Goal: Transaction & Acquisition: Purchase product/service

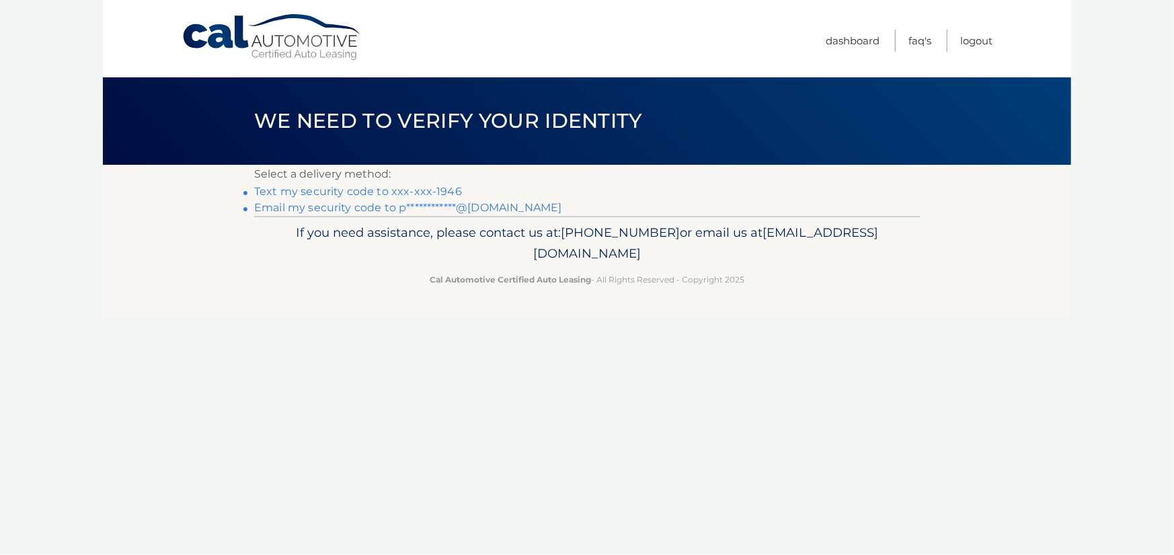
click at [399, 190] on link "Text my security code to xxx-xxx-1946" at bounding box center [358, 191] width 208 height 13
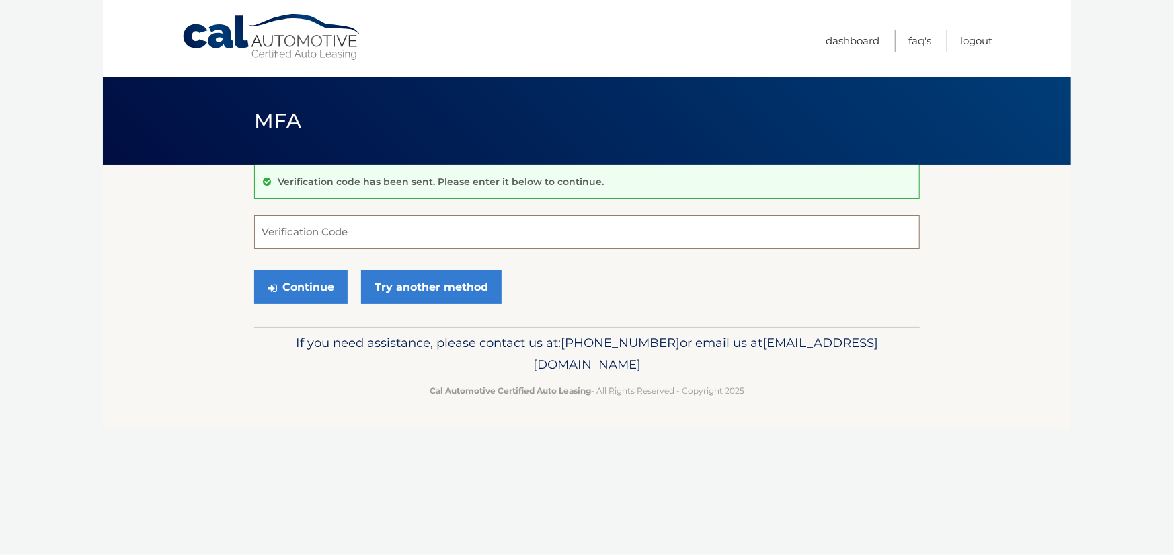
click at [299, 230] on input "Verification Code" at bounding box center [586, 232] width 665 height 34
type input "369063"
click at [288, 284] on button "Continue" at bounding box center [300, 287] width 93 height 34
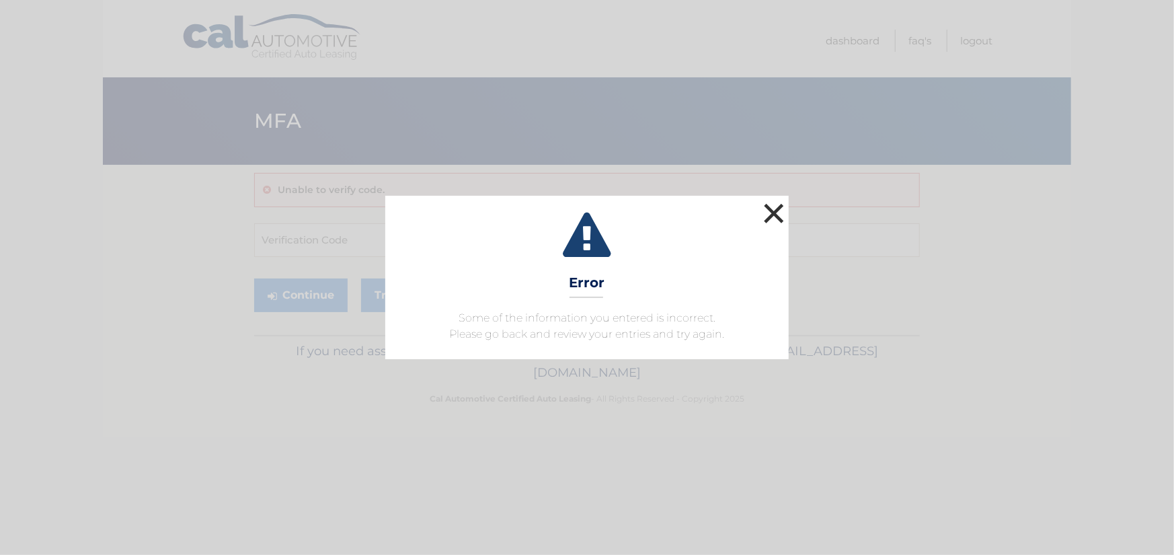
click at [780, 213] on button "×" at bounding box center [773, 213] width 27 height 27
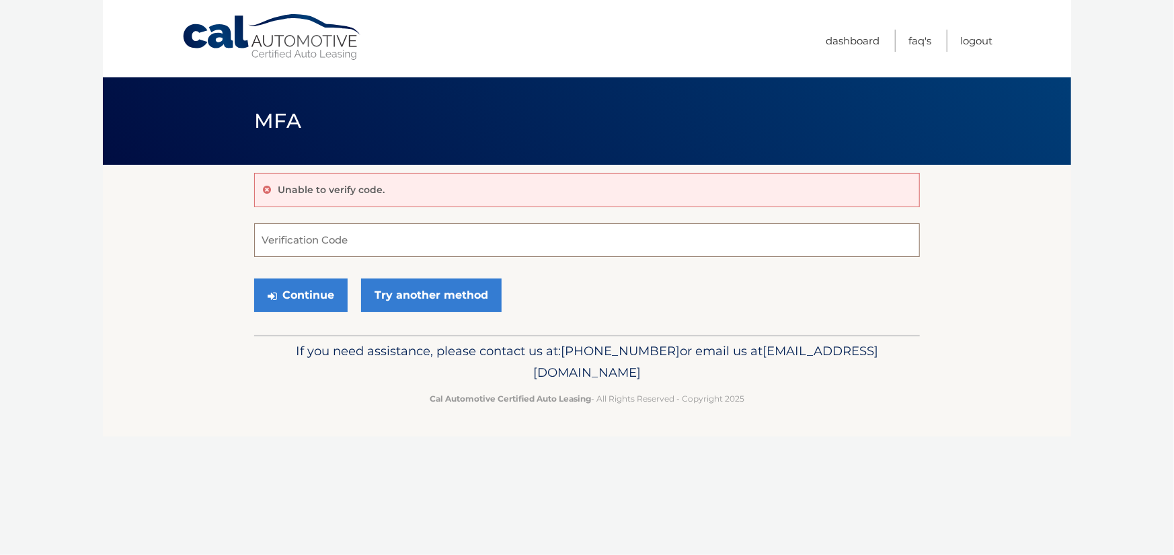
click at [322, 243] on input "Verification Code" at bounding box center [586, 240] width 665 height 34
type input "369069"
click at [304, 296] on button "Continue" at bounding box center [300, 295] width 93 height 34
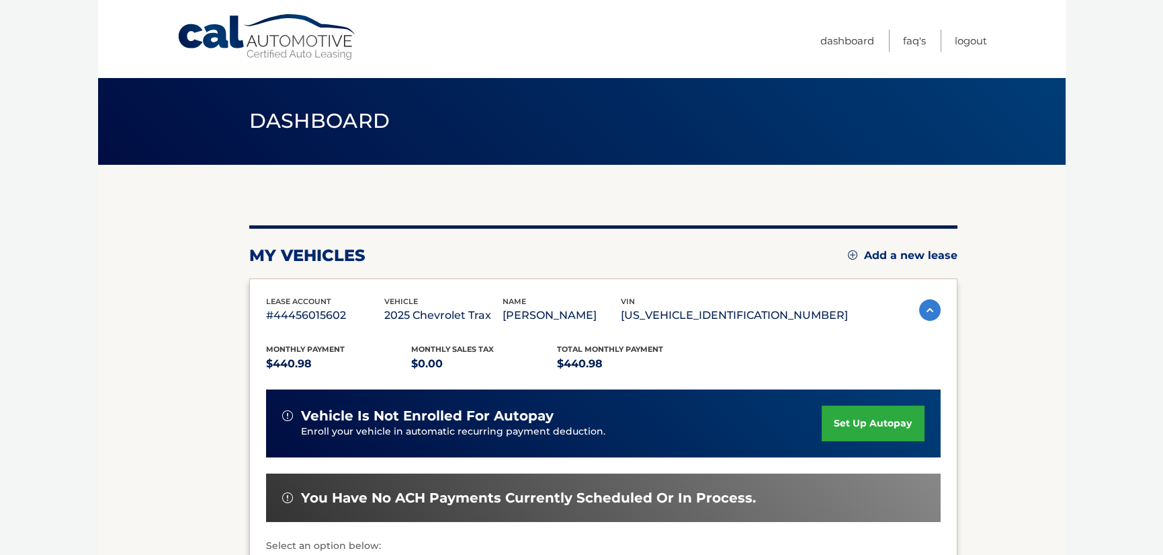
scroll to position [134, 0]
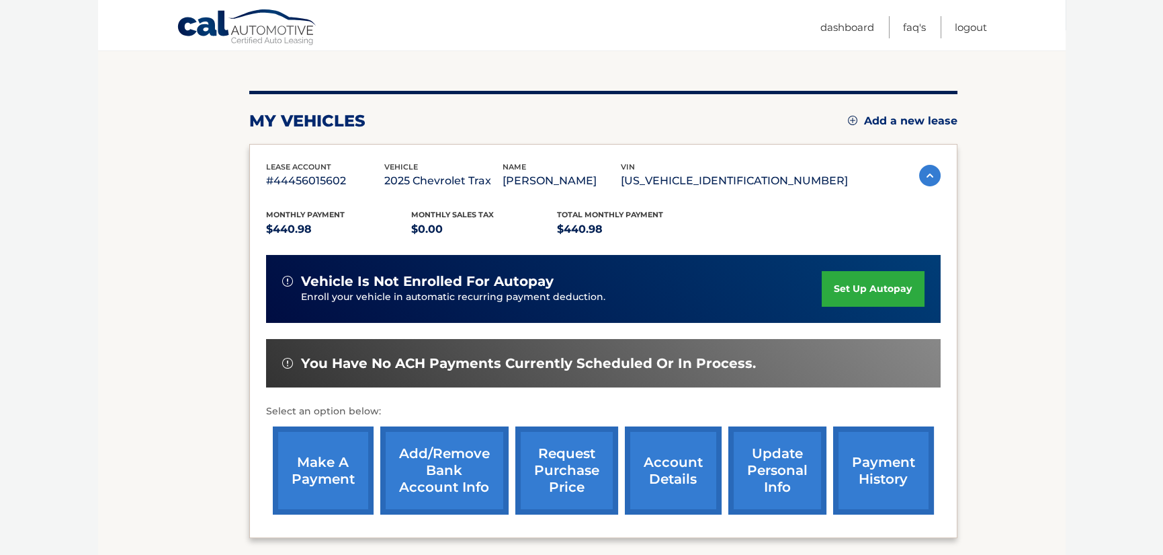
click at [315, 461] on link "make a payment" at bounding box center [323, 470] width 101 height 88
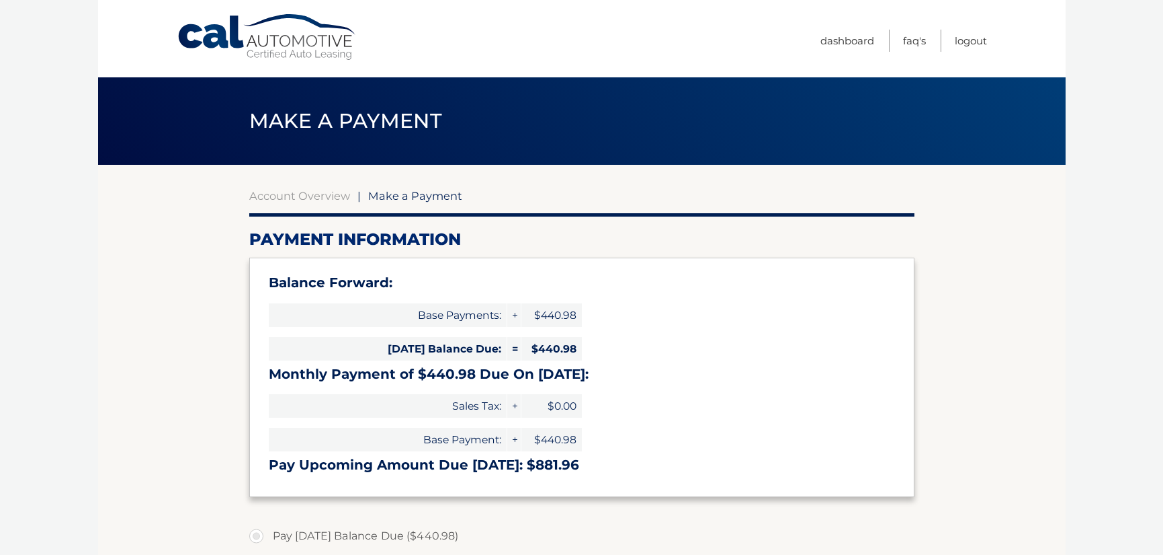
select select "NjViM2NjMmItNTJjYy00MTgxLWIzODUtZTZjNTNhYTg1ZDJj"
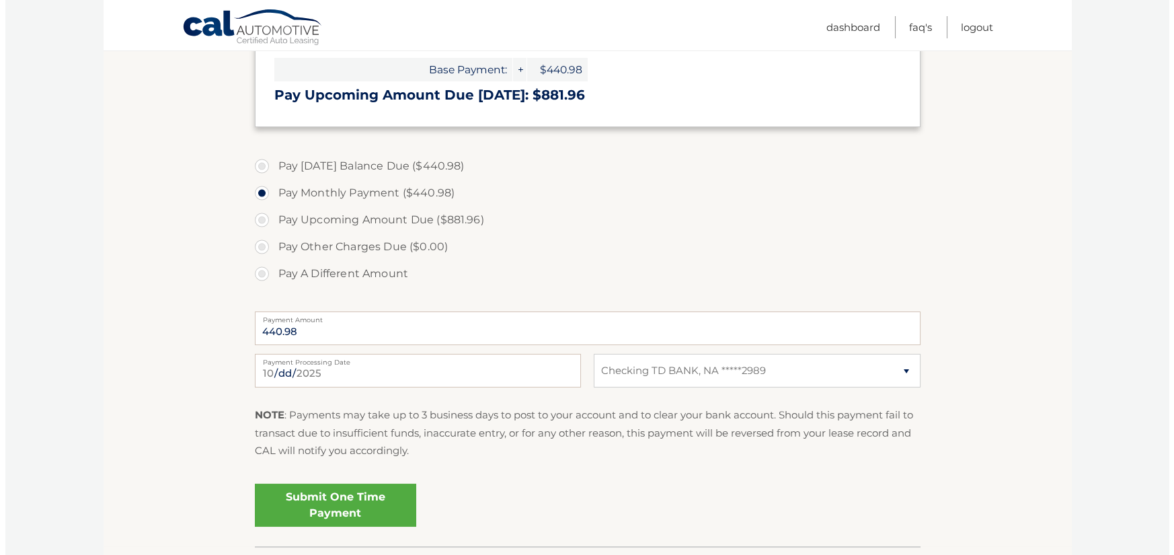
scroll to position [403, 0]
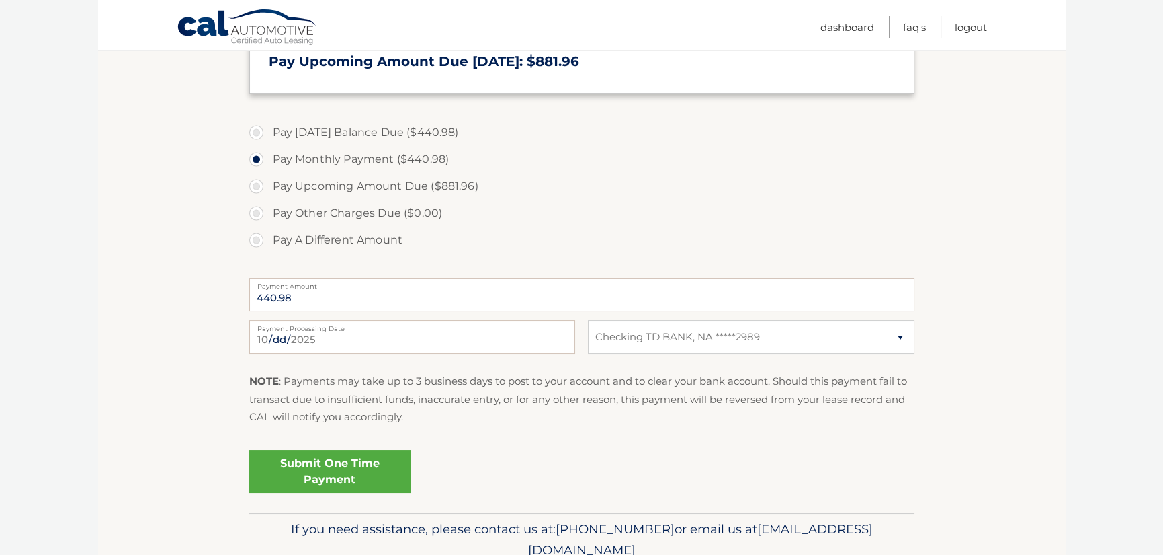
click at [337, 473] on link "Submit One Time Payment" at bounding box center [329, 471] width 161 height 43
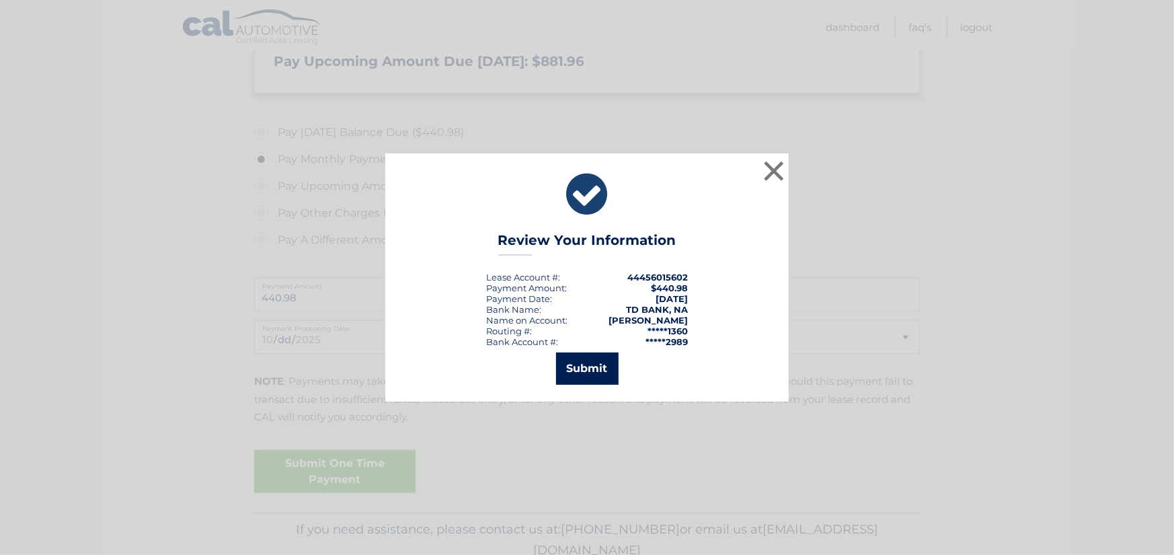
click at [598, 367] on button "Submit" at bounding box center [587, 368] width 63 height 32
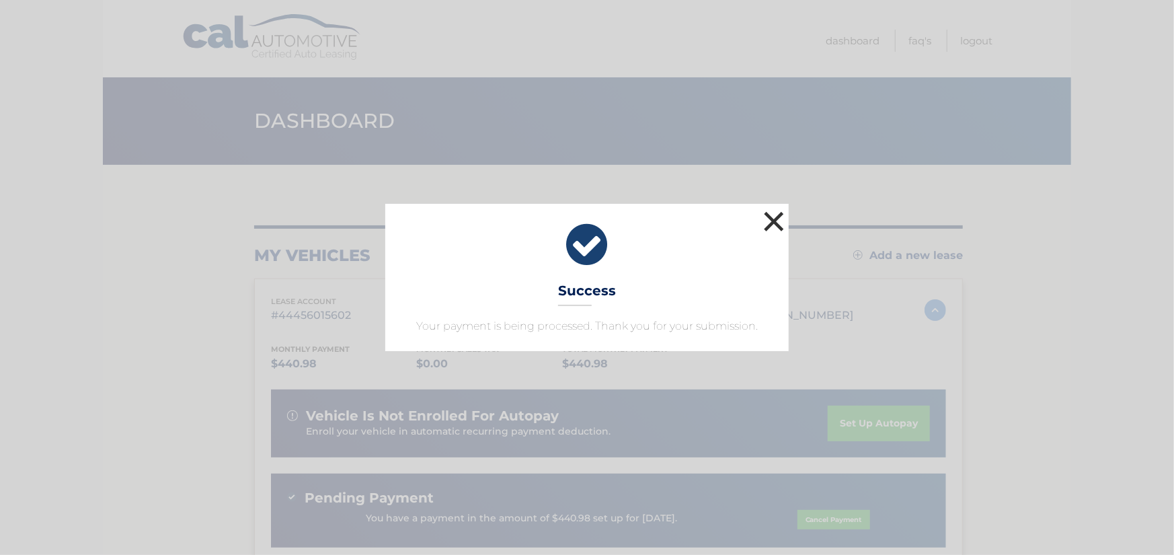
click at [780, 226] on button "×" at bounding box center [773, 221] width 27 height 27
